Goal: Check status

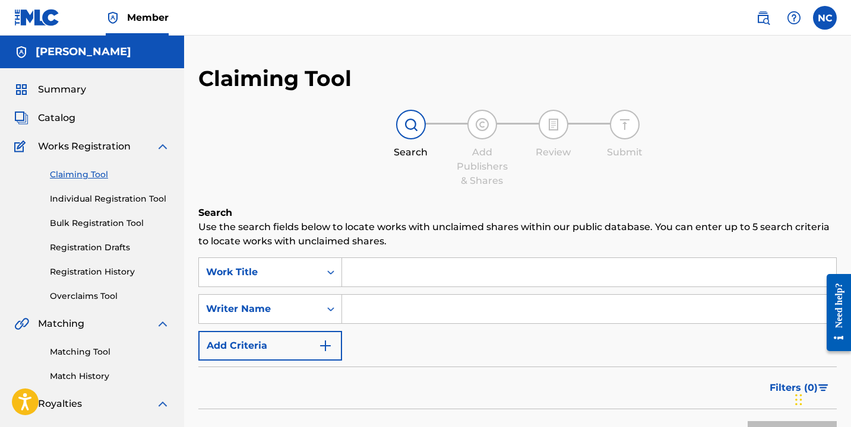
click at [83, 179] on link "Claiming Tool" at bounding box center [110, 175] width 120 height 12
click at [110, 273] on link "Registration History" at bounding box center [110, 272] width 120 height 12
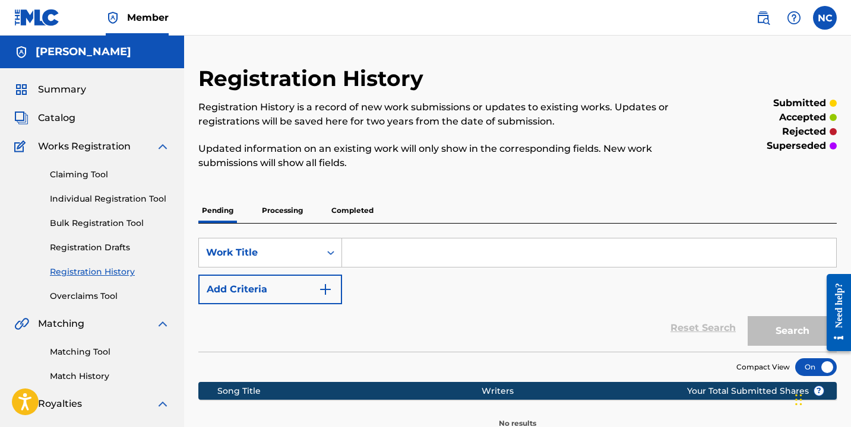
click at [297, 210] on p "Processing" at bounding box center [282, 210] width 48 height 25
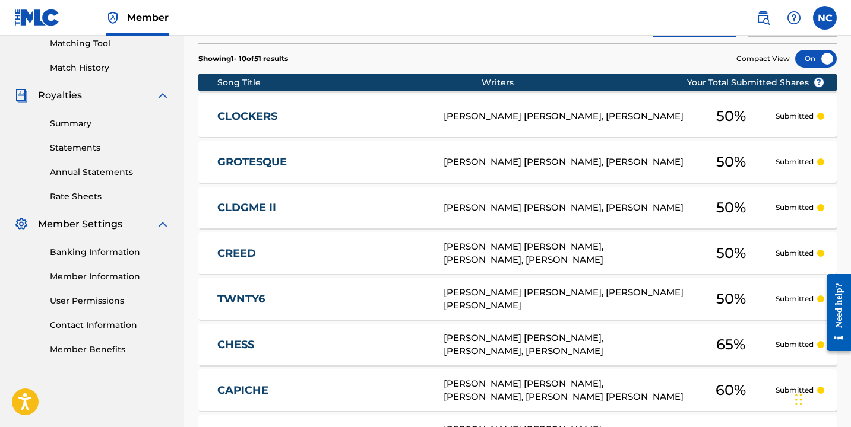
scroll to position [567, 0]
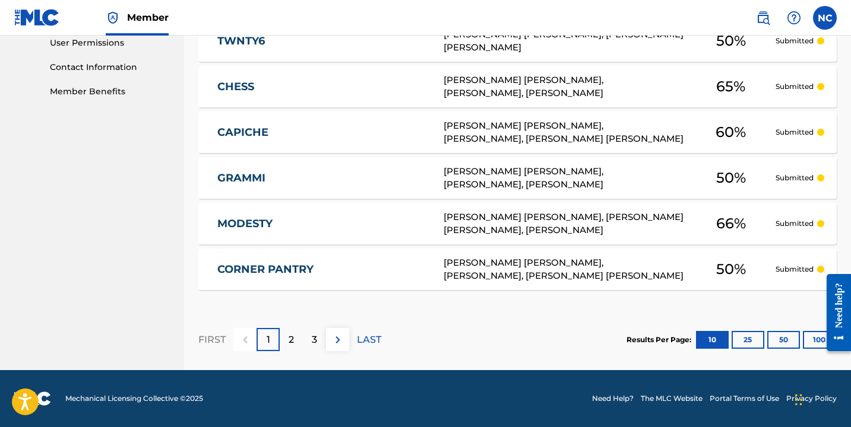
click at [368, 338] on p "LAST" at bounding box center [369, 340] width 24 height 14
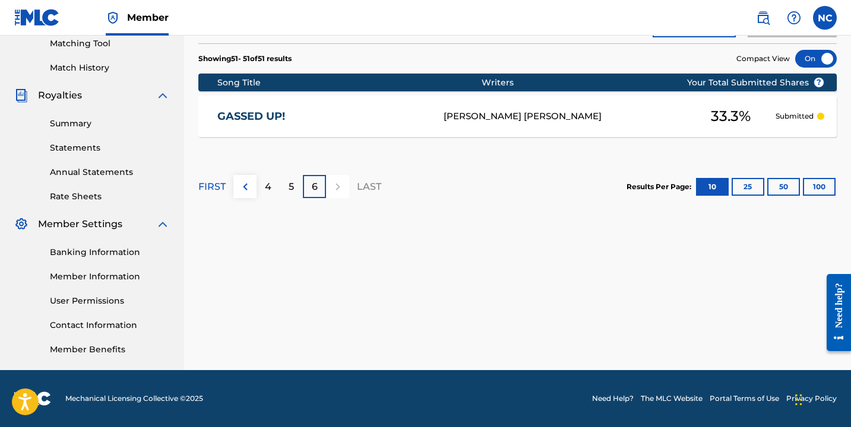
click at [289, 191] on p "5" at bounding box center [291, 187] width 5 height 14
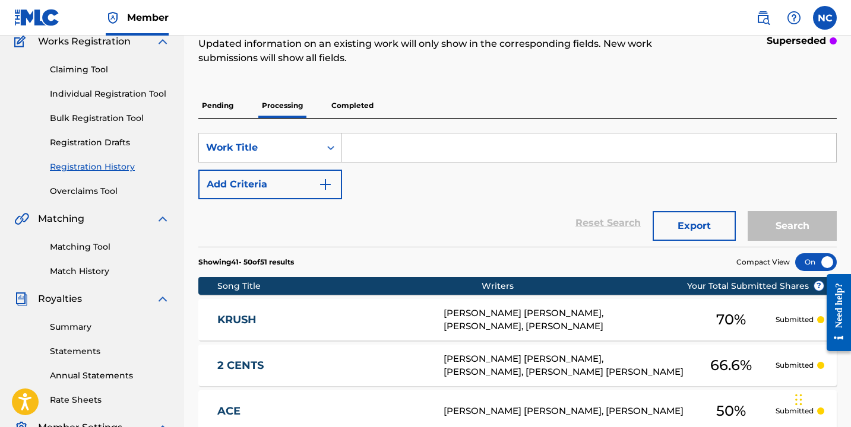
scroll to position [0, 0]
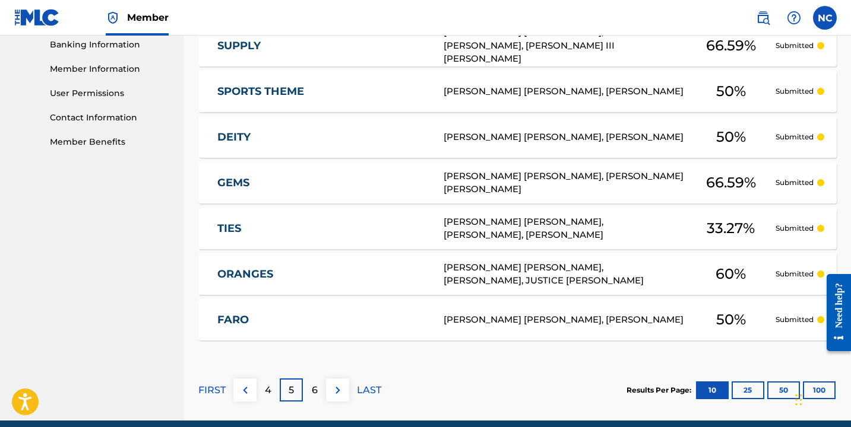
click at [265, 396] on p "4" at bounding box center [268, 391] width 7 height 14
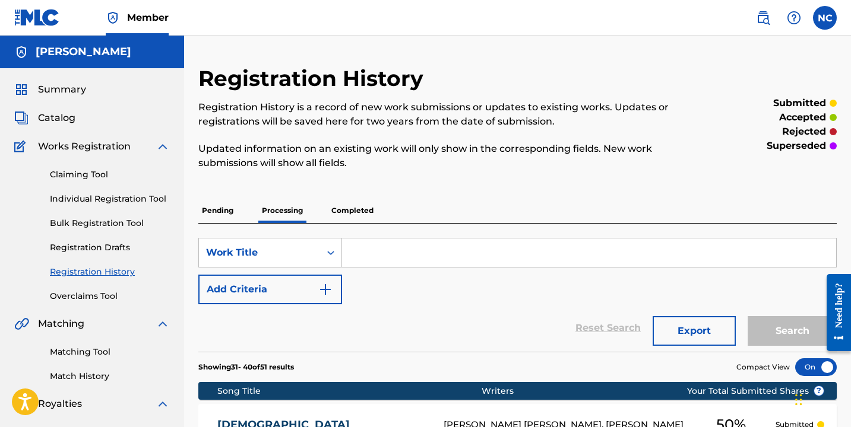
scroll to position [567, 0]
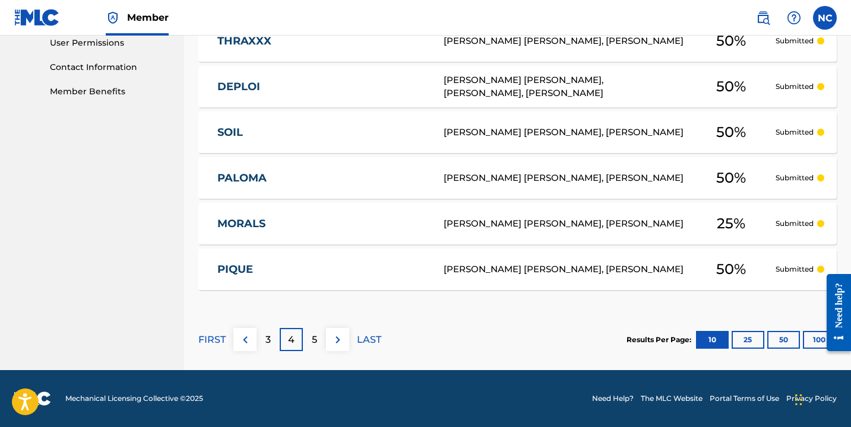
click at [270, 343] on p "3" at bounding box center [267, 340] width 5 height 14
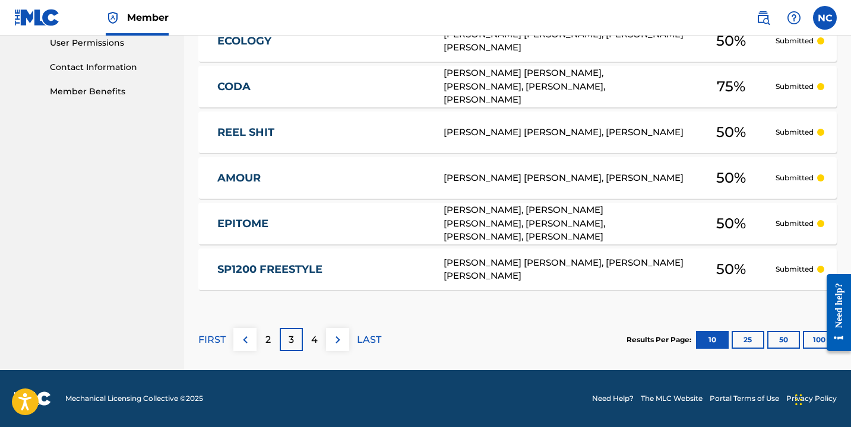
click at [270, 343] on p "2" at bounding box center [267, 340] width 5 height 14
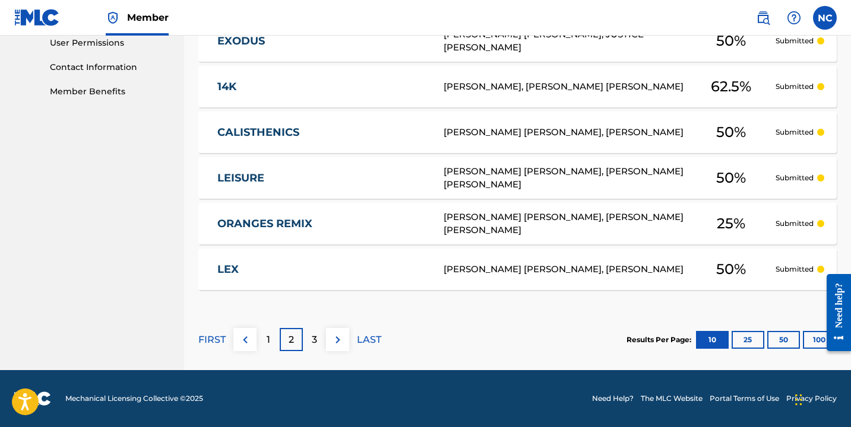
click at [269, 338] on p "1" at bounding box center [269, 340] width 4 height 14
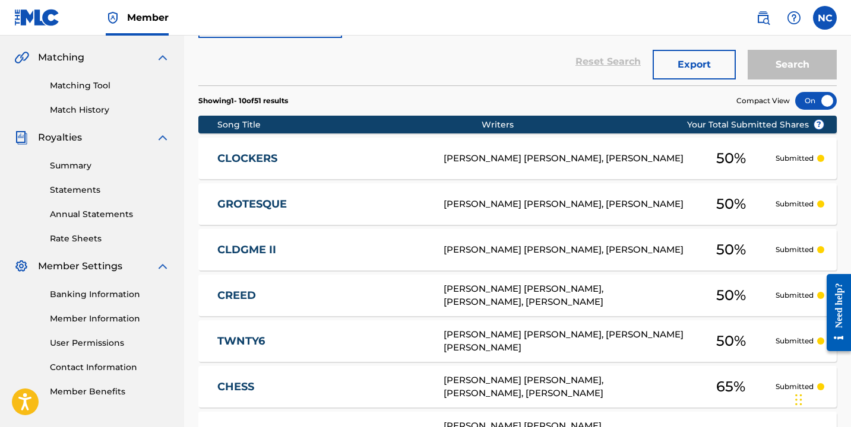
scroll to position [0, 0]
